Goal: Check status: Check status

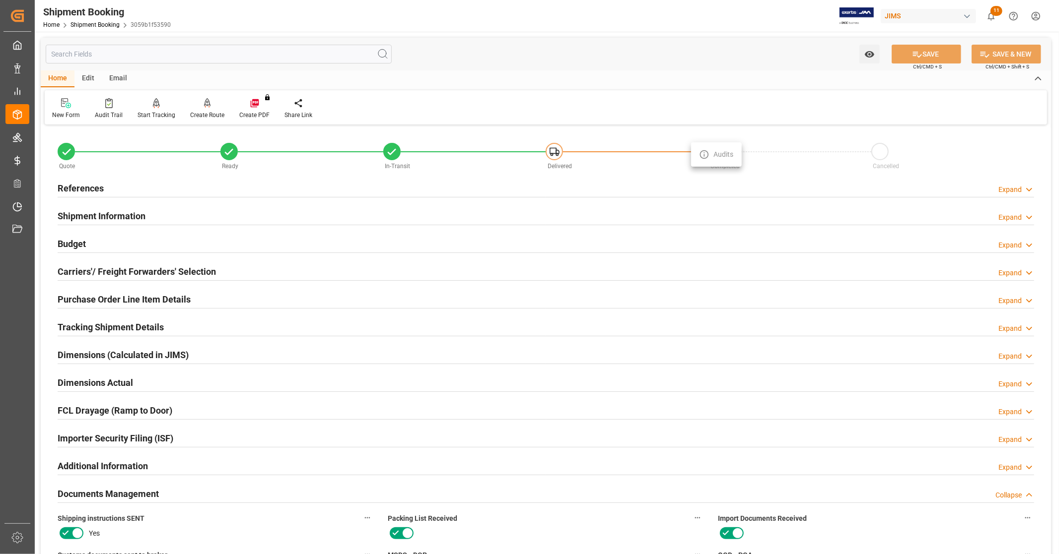
scroll to position [441, 0]
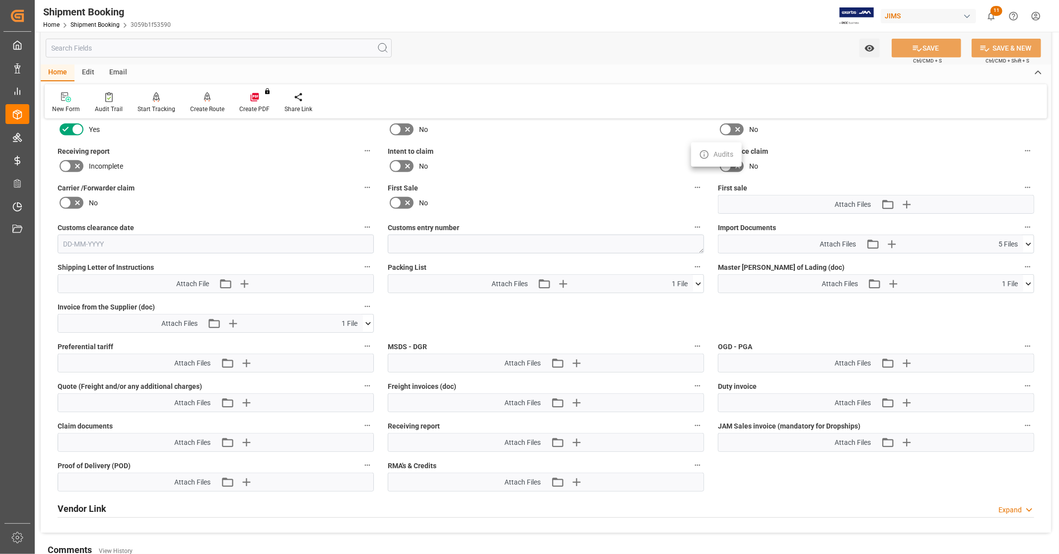
click at [18, 263] on div at bounding box center [529, 277] width 1059 height 554
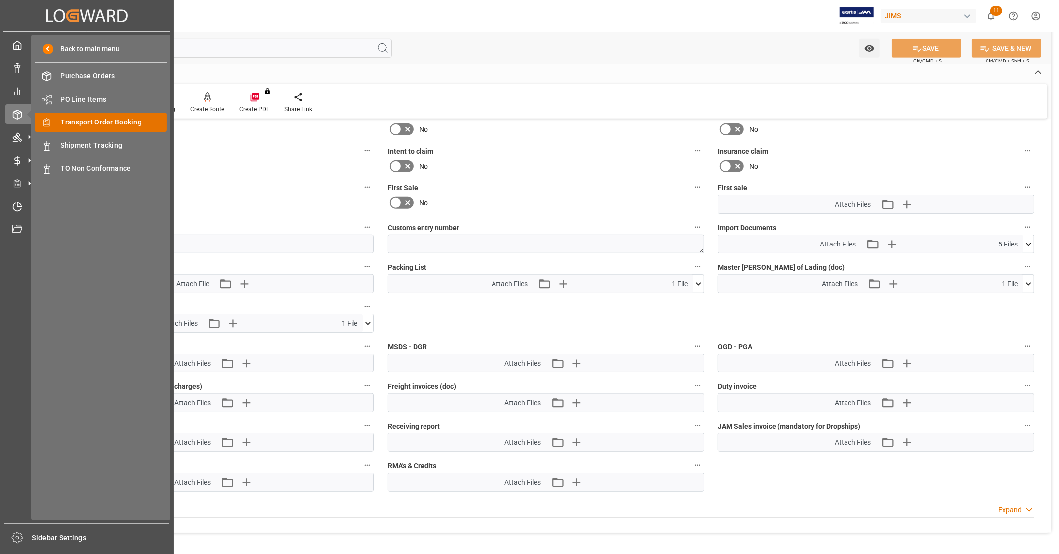
click at [110, 123] on span "Transport Order Booking" at bounding box center [114, 122] width 107 height 10
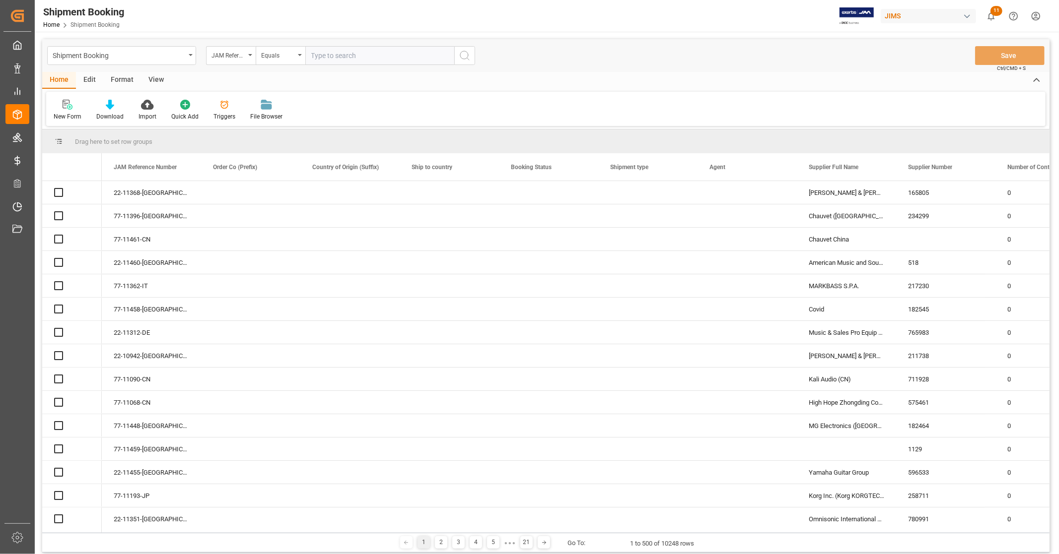
click at [374, 56] on input "text" at bounding box center [379, 55] width 149 height 19
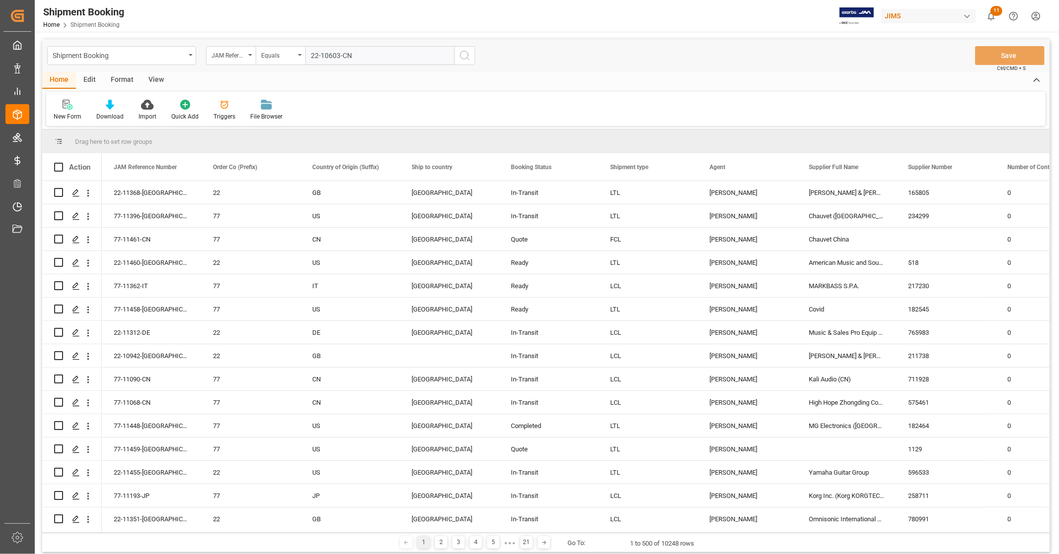
type input "22-10603-CN"
click at [465, 53] on icon "search button" at bounding box center [465, 56] width 12 height 12
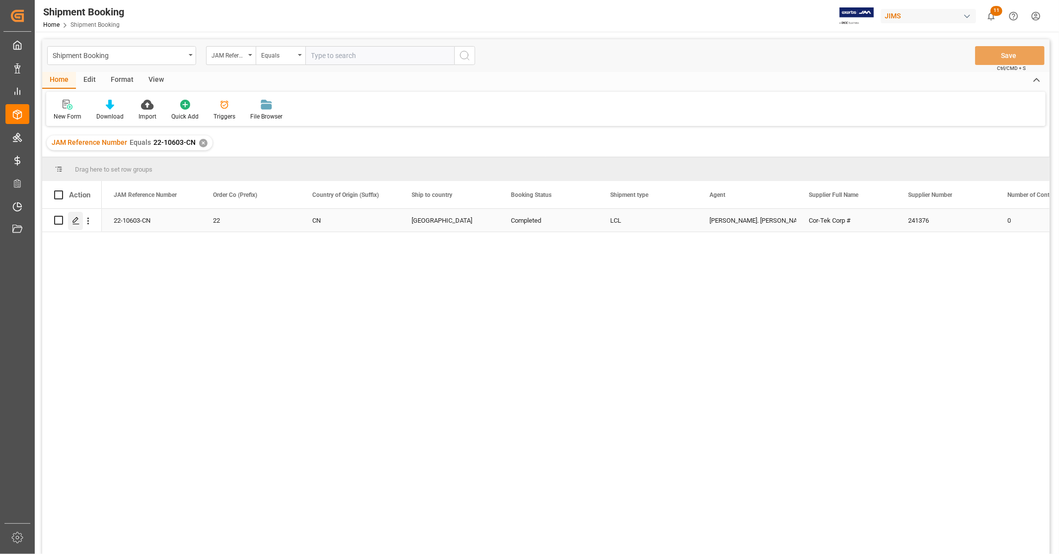
click at [73, 221] on icon "Press SPACE to select this row." at bounding box center [76, 221] width 8 height 8
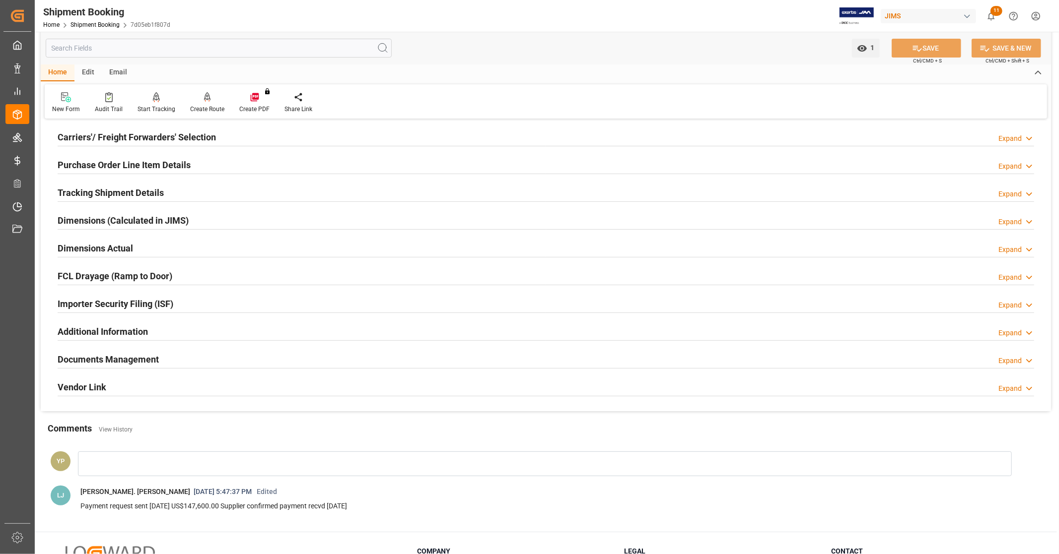
scroll to position [225, 0]
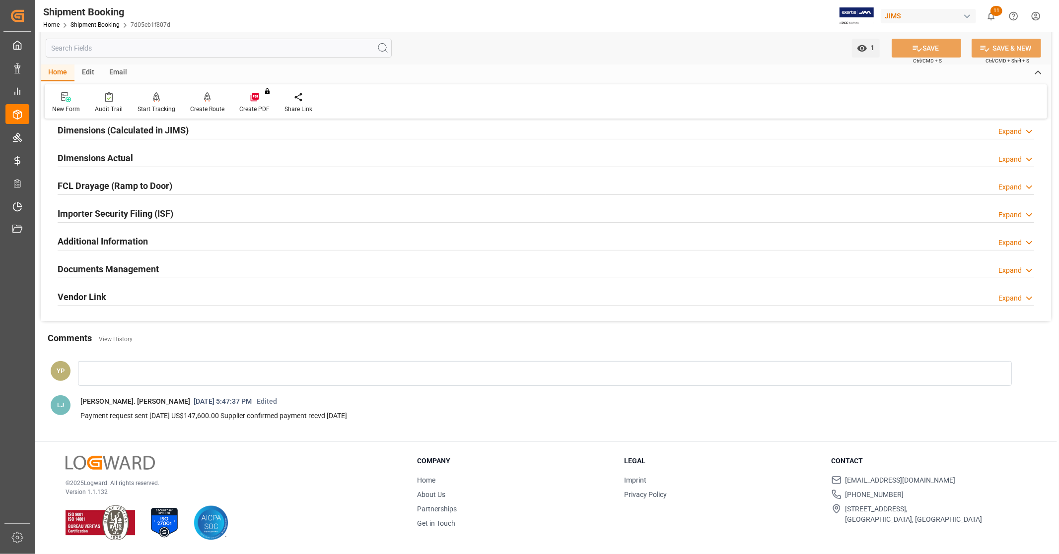
click at [158, 269] on h2 "Documents Management" at bounding box center [108, 269] width 101 height 13
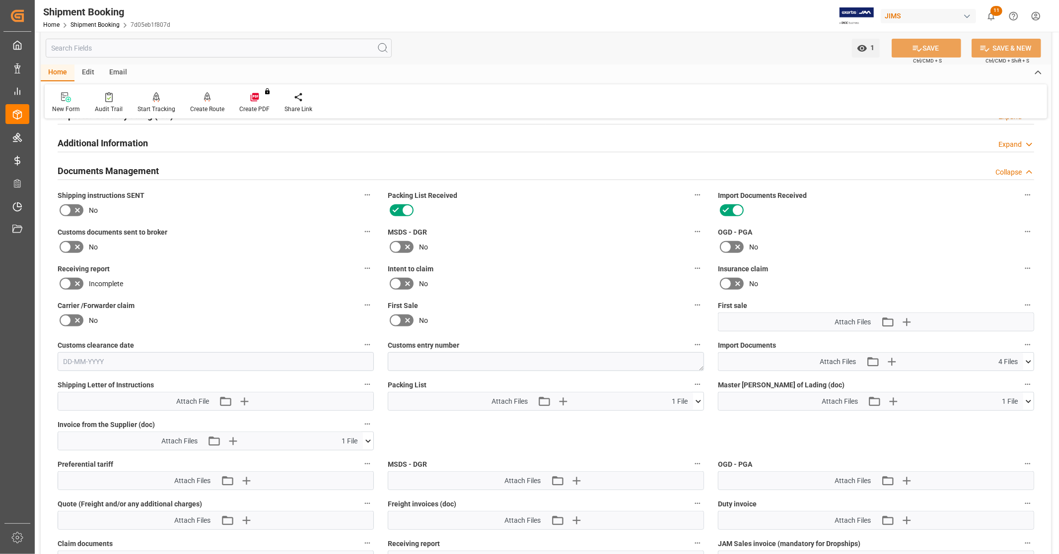
scroll to position [500, 0]
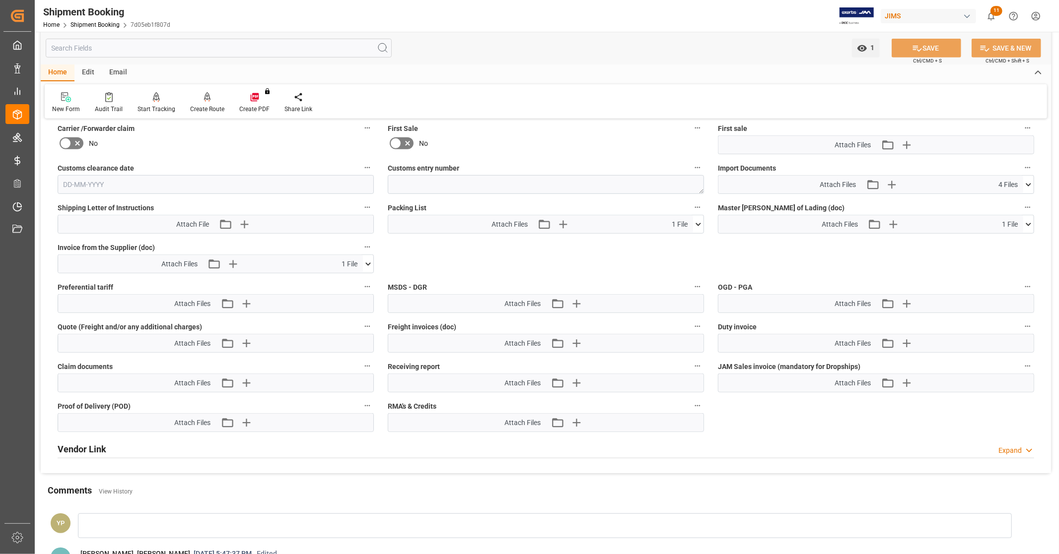
click at [1029, 183] on icon at bounding box center [1027, 184] width 5 height 3
click at [1001, 234] on icon at bounding box center [1002, 234] width 10 height 10
click at [1002, 221] on icon at bounding box center [1002, 224] width 8 height 8
click at [1002, 212] on icon at bounding box center [1002, 214] width 8 height 8
click at [1030, 184] on icon at bounding box center [1028, 185] width 10 height 10
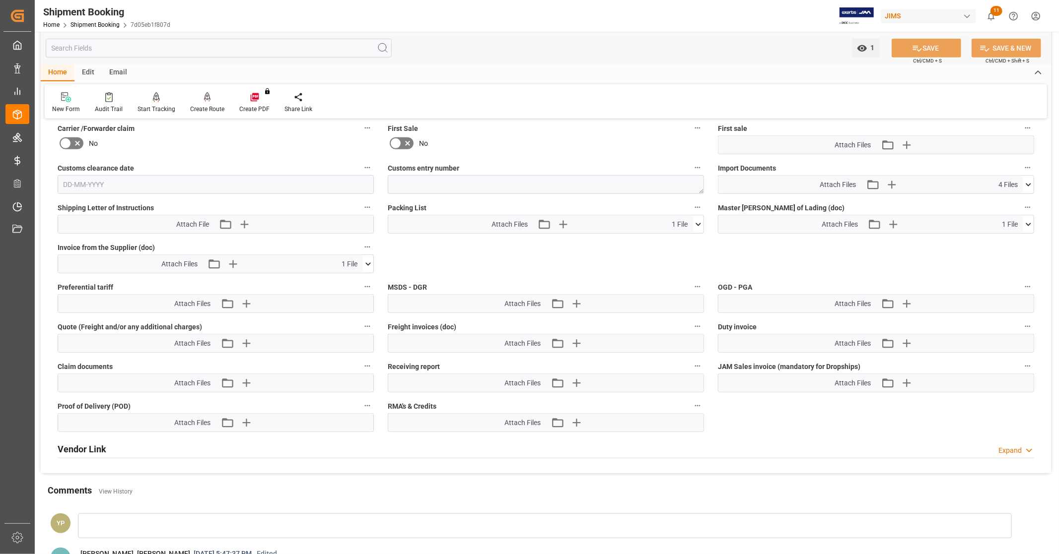
click at [371, 266] on icon at bounding box center [368, 264] width 10 height 10
click at [365, 280] on icon at bounding box center [362, 282] width 10 height 10
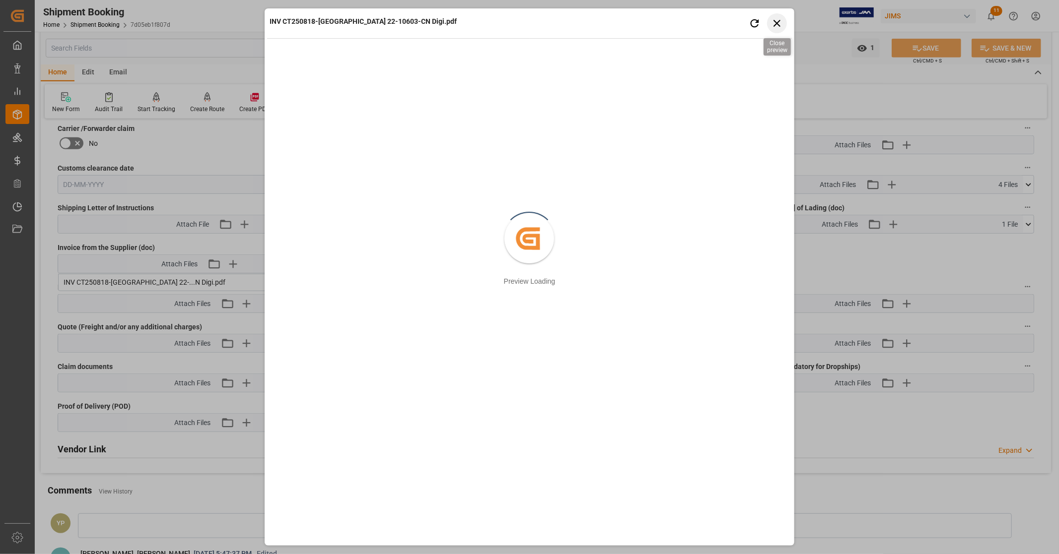
click at [779, 22] on icon "button" at bounding box center [776, 23] width 12 height 12
